Goal: Task Accomplishment & Management: Complete application form

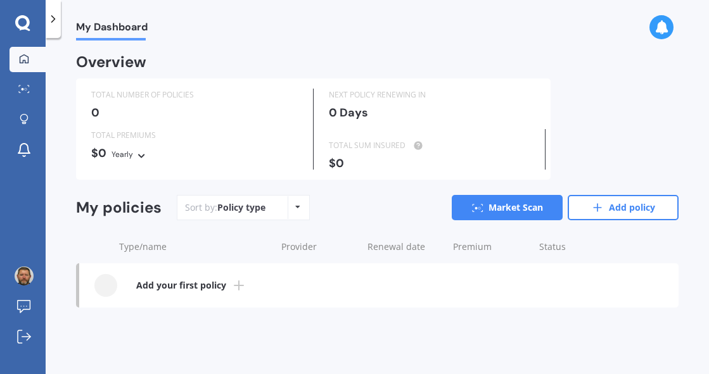
click at [218, 286] on b "Add your first policy" at bounding box center [181, 285] width 90 height 13
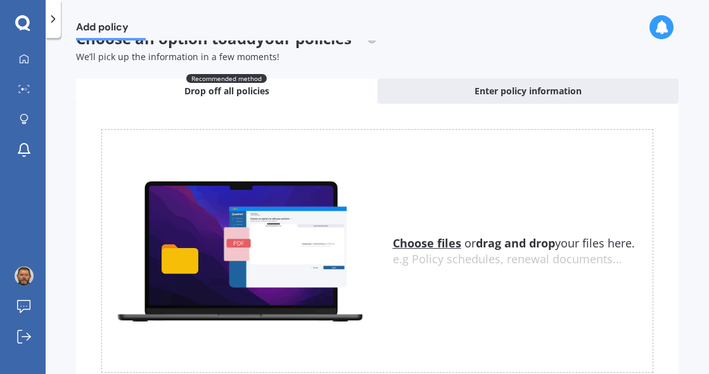
scroll to position [33, 0]
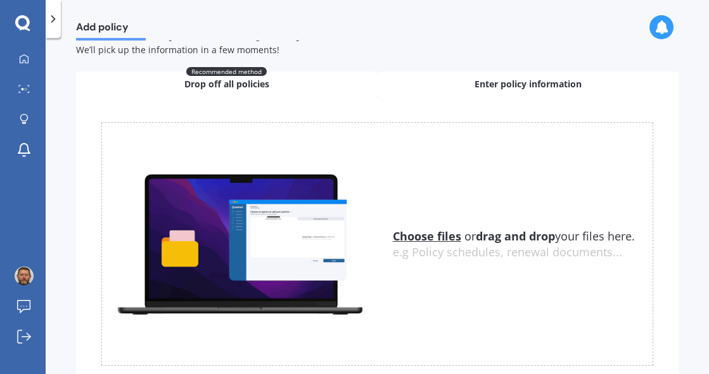
click at [504, 86] on span "Enter policy information" at bounding box center [527, 84] width 107 height 13
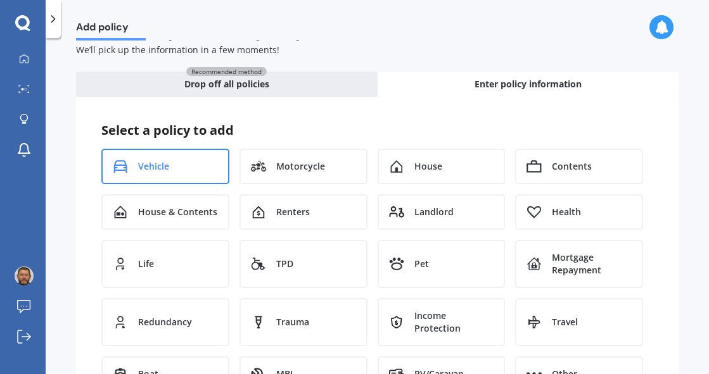
click at [169, 165] on div "Vehicle" at bounding box center [165, 166] width 128 height 35
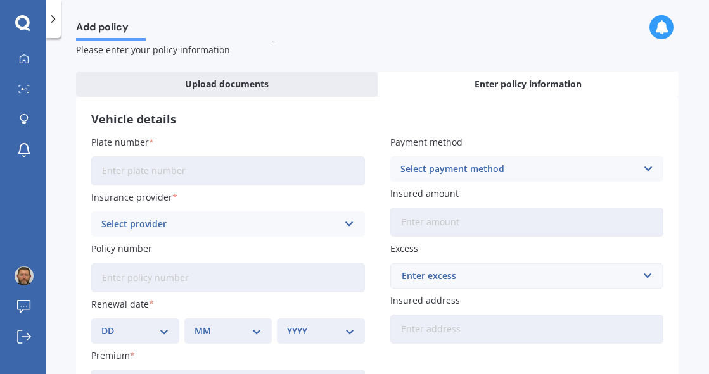
click at [184, 172] on input "Plate number" at bounding box center [228, 170] width 274 height 29
type input "FKT566"
click at [344, 225] on icon at bounding box center [349, 224] width 11 height 14
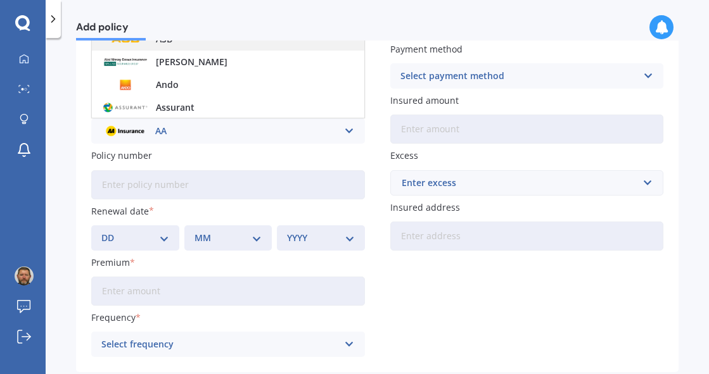
scroll to position [129, 0]
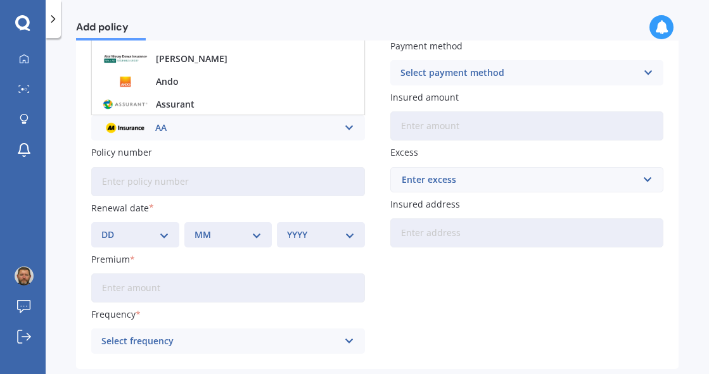
click at [345, 132] on icon at bounding box center [349, 128] width 11 height 14
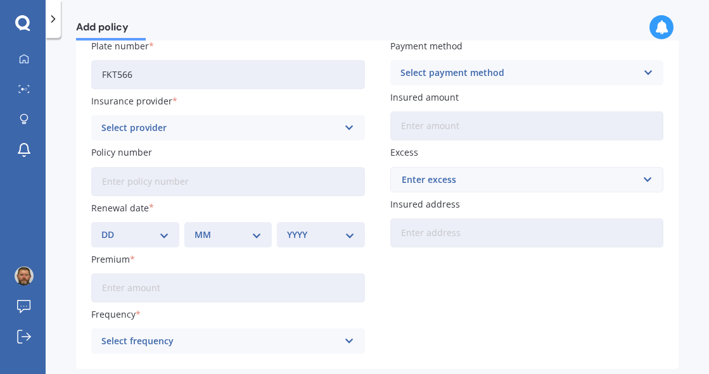
click at [339, 129] on div "Select provider AA AMI AMP ANZ ASB Aioi Nissay Dowa Ando Assurant Autosure BNZ …" at bounding box center [228, 127] width 274 height 25
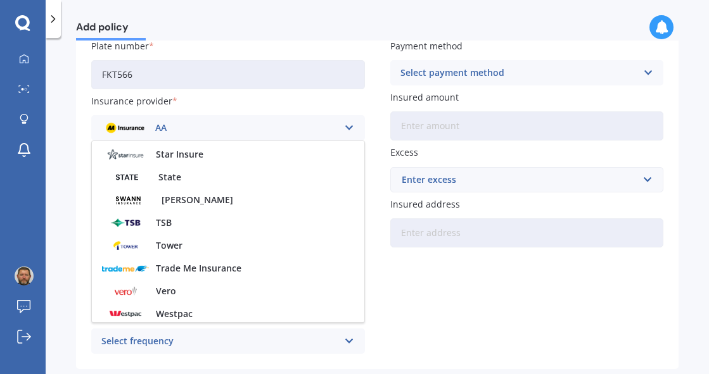
scroll to position [527, 0]
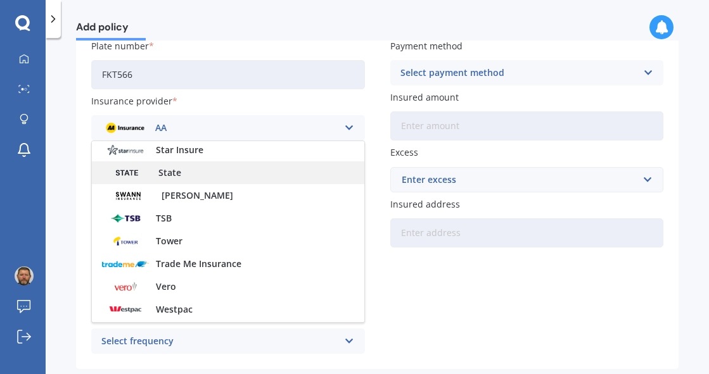
click at [198, 174] on div "State" at bounding box center [228, 173] width 272 height 23
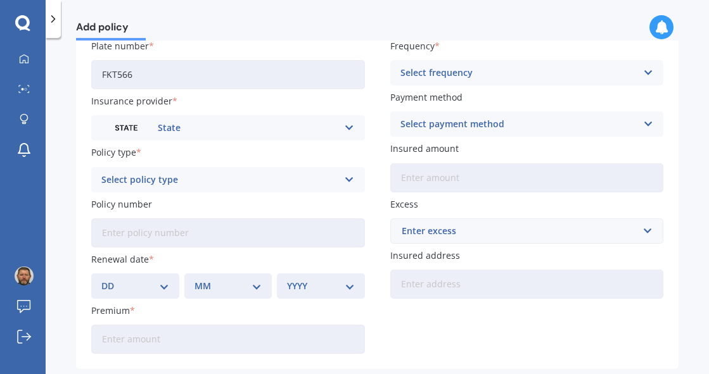
click at [348, 182] on icon at bounding box center [349, 180] width 11 height 14
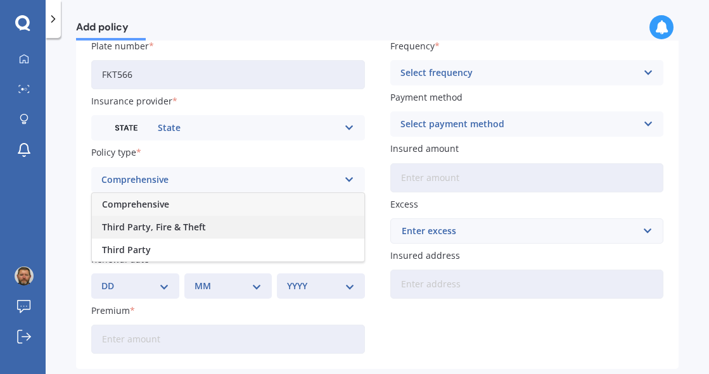
click at [250, 223] on div "Third Party, Fire & Theft" at bounding box center [228, 227] width 272 height 23
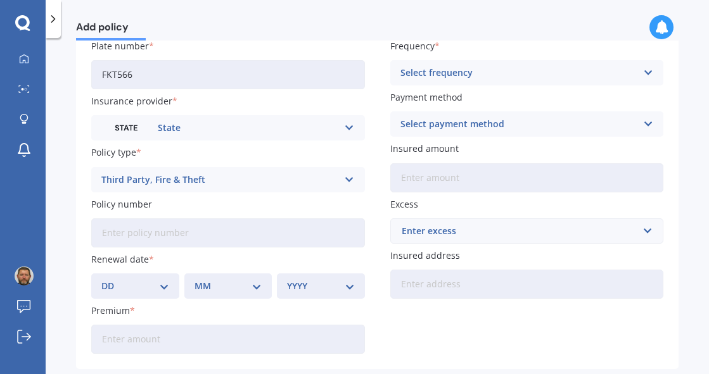
click at [365, 325] on input "Premium" at bounding box center [228, 339] width 274 height 29
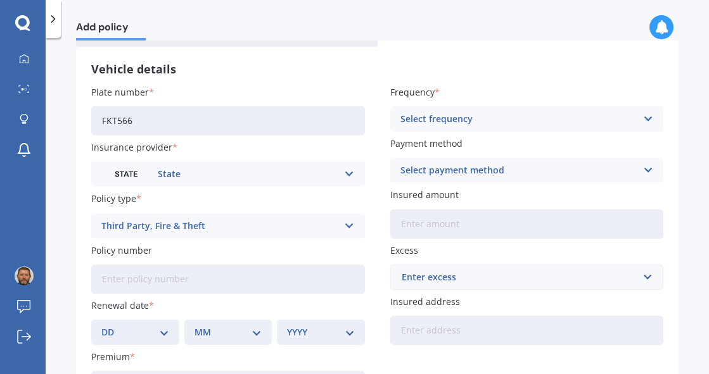
scroll to position [0, 0]
